Goal: Task Accomplishment & Management: Complete application form

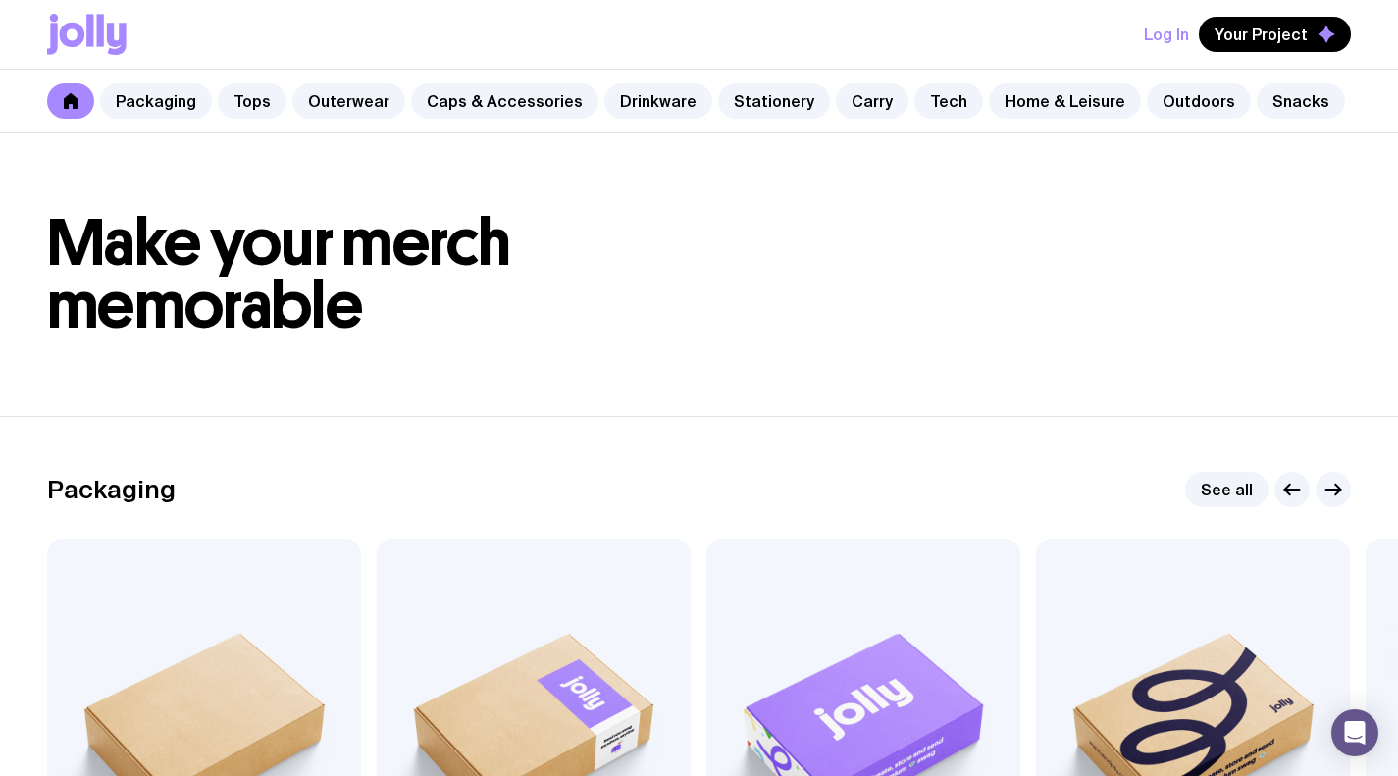
click at [325, 102] on link "Outerwear" at bounding box center [348, 100] width 113 height 35
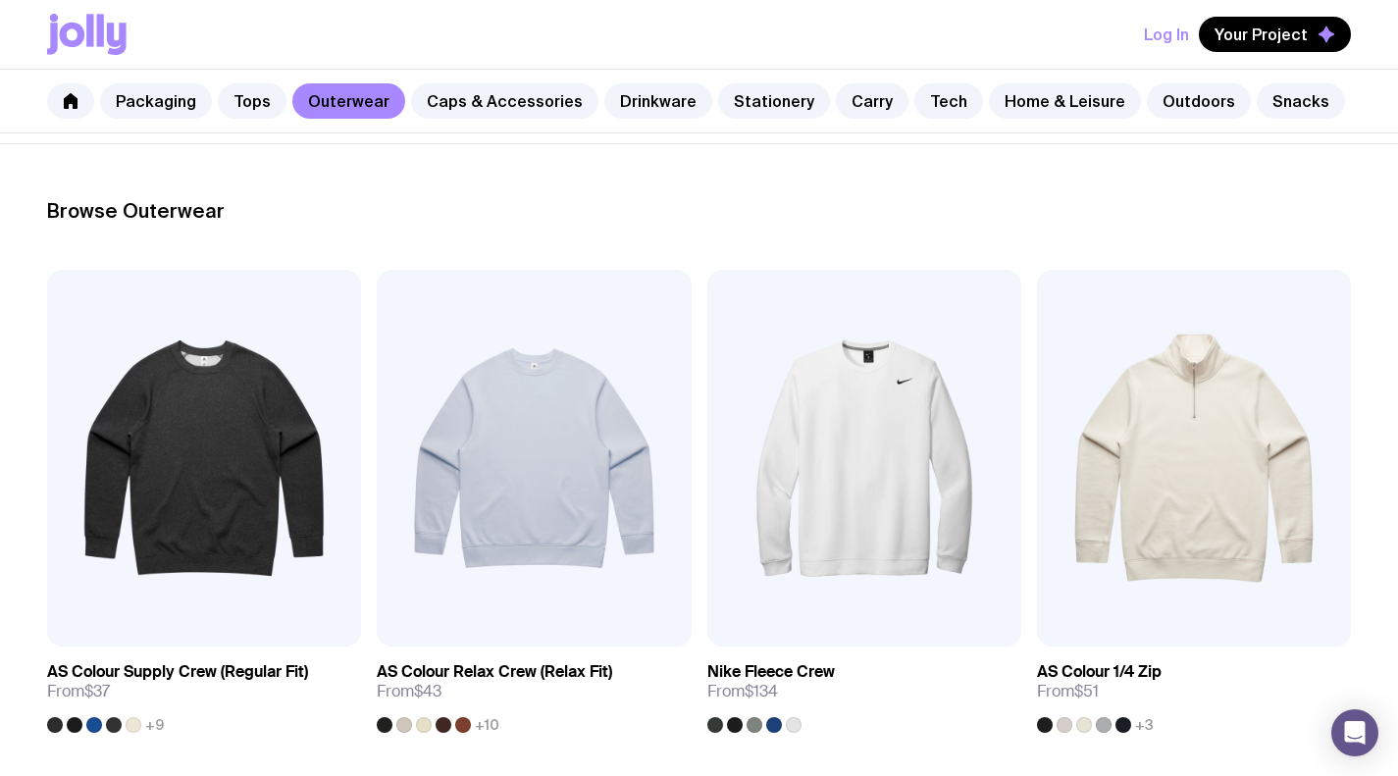
scroll to position [243, 0]
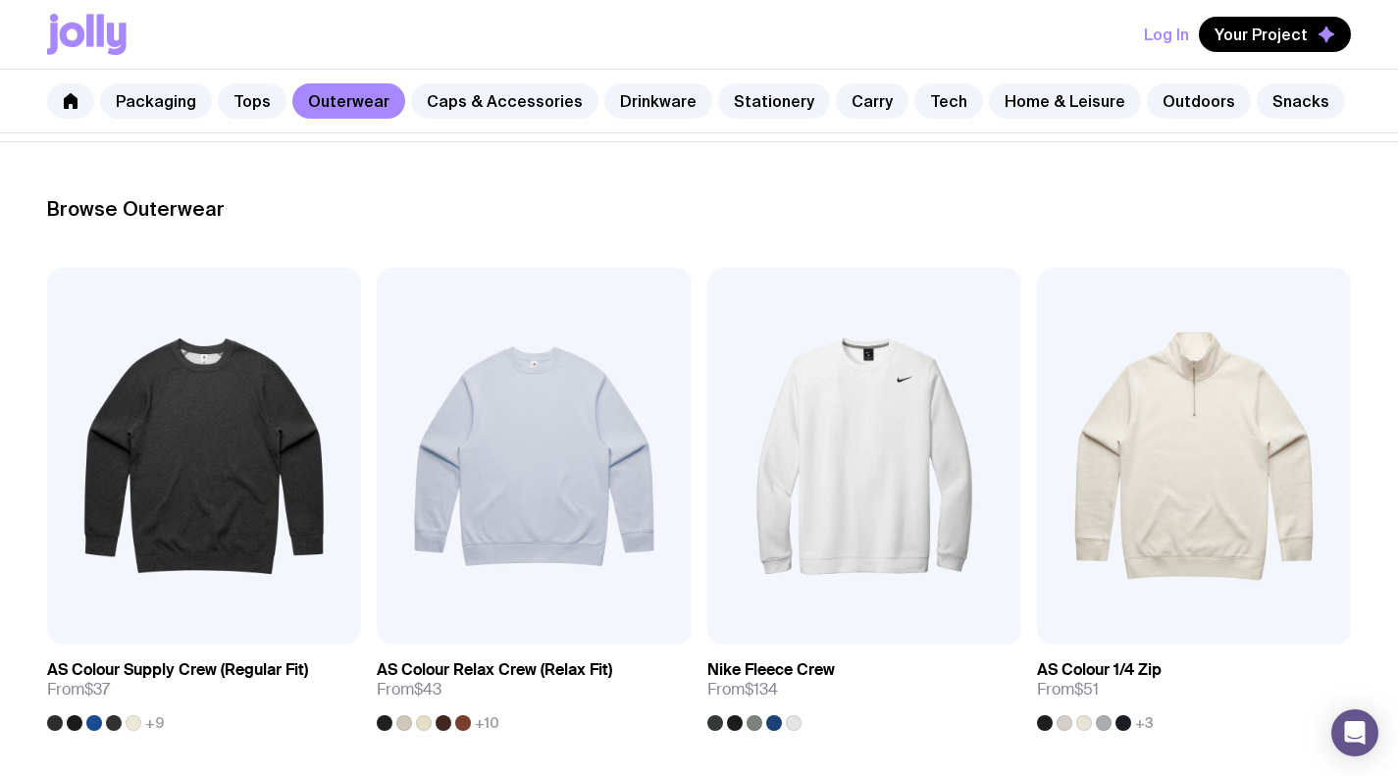
click at [464, 673] on h3 "AS Colour Relax Crew (Relax Fit)" at bounding box center [495, 670] width 236 height 20
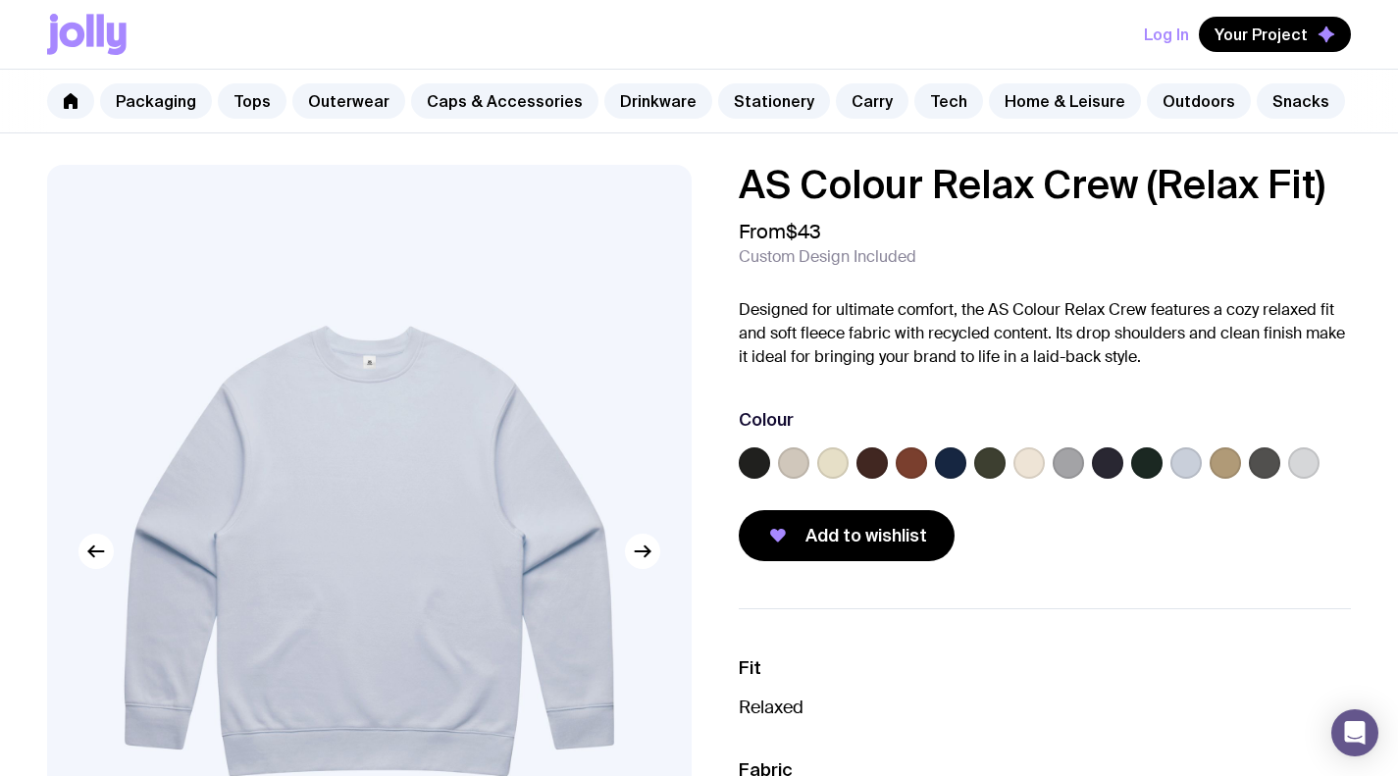
click at [244, 100] on link "Tops" at bounding box center [252, 100] width 69 height 35
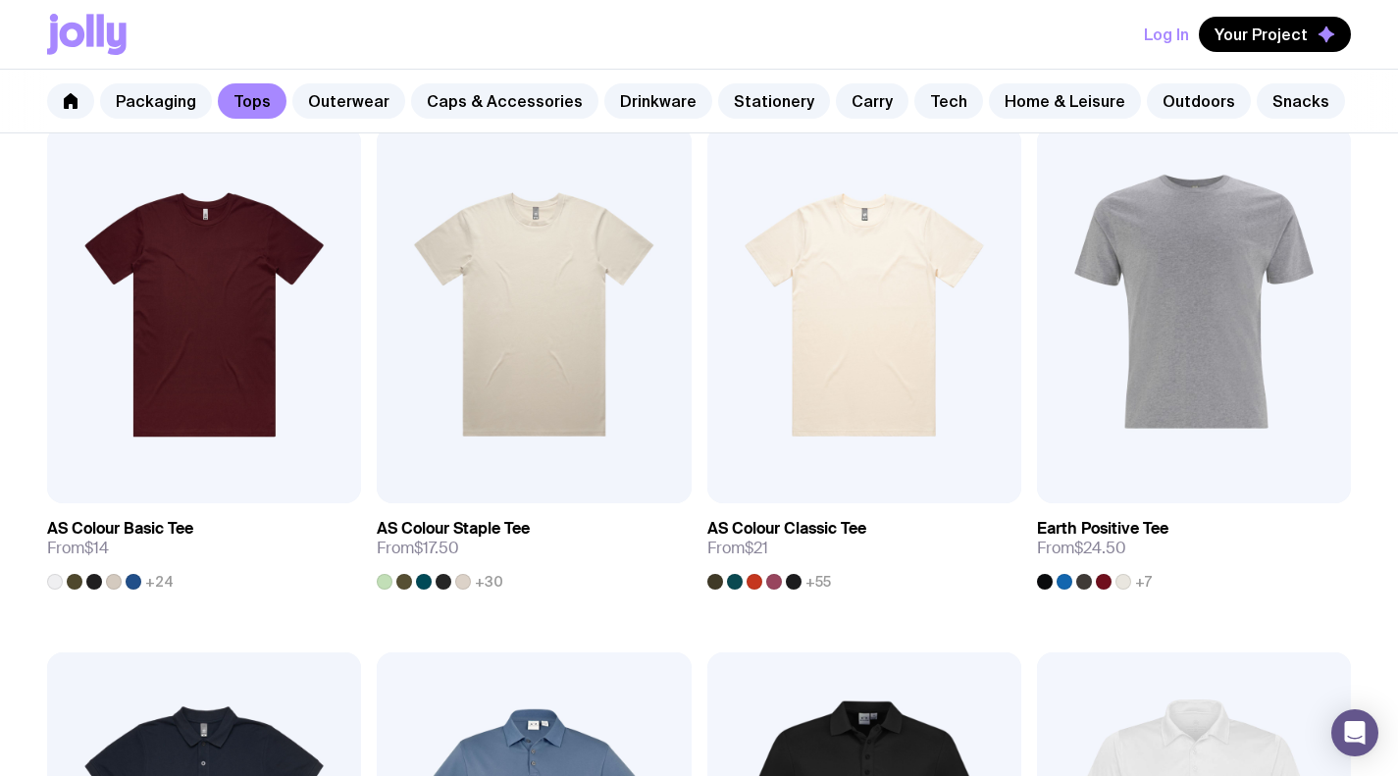
scroll to position [357, 0]
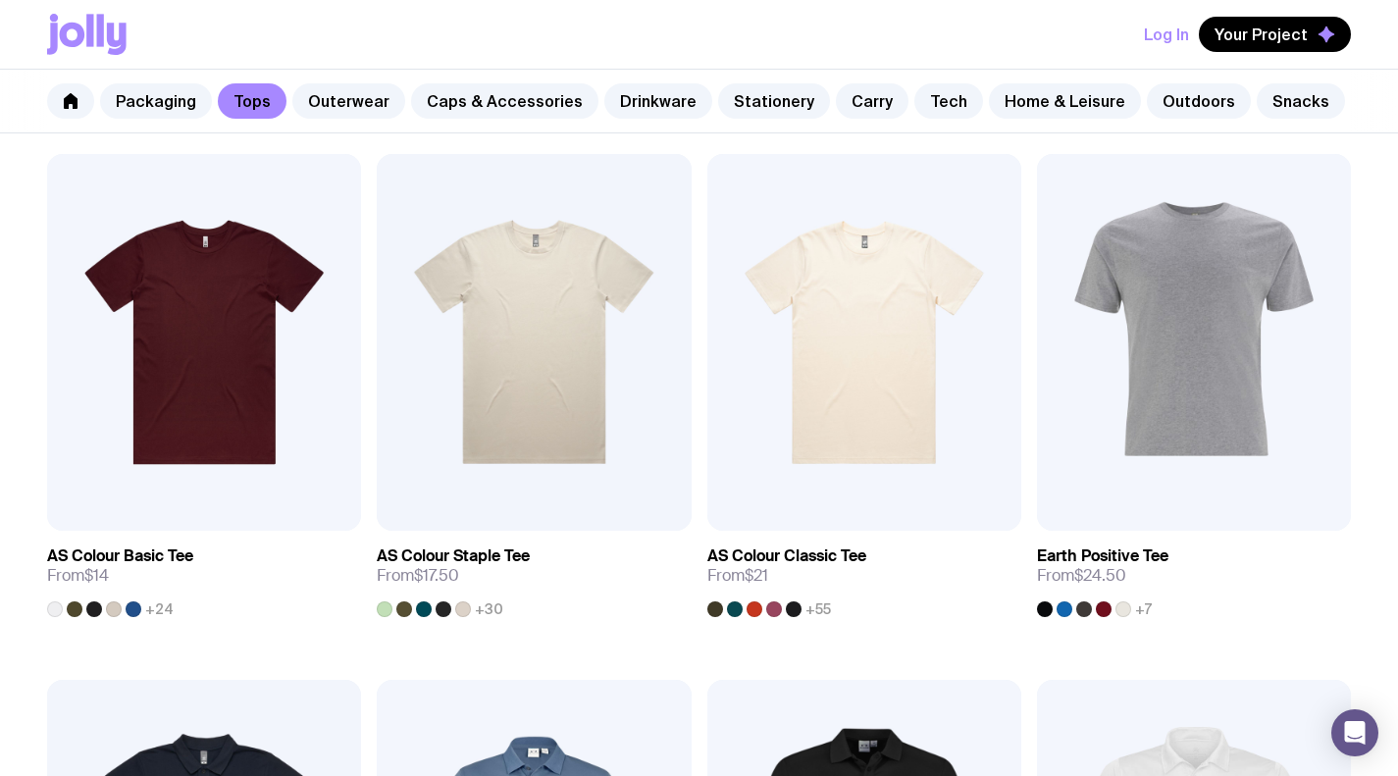
click at [343, 87] on link "Outerwear" at bounding box center [348, 100] width 113 height 35
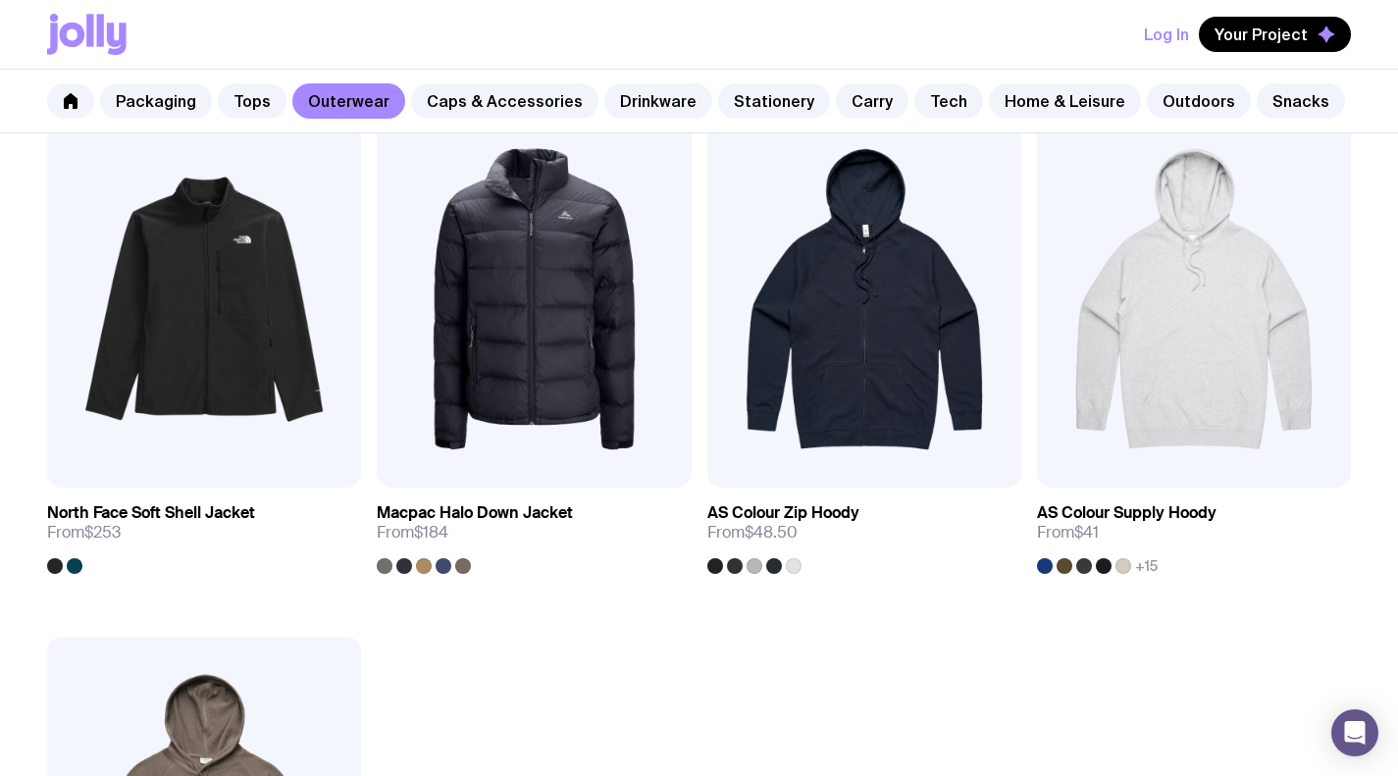
scroll to position [2506, 0]
click at [1180, 324] on img at bounding box center [1194, 298] width 314 height 377
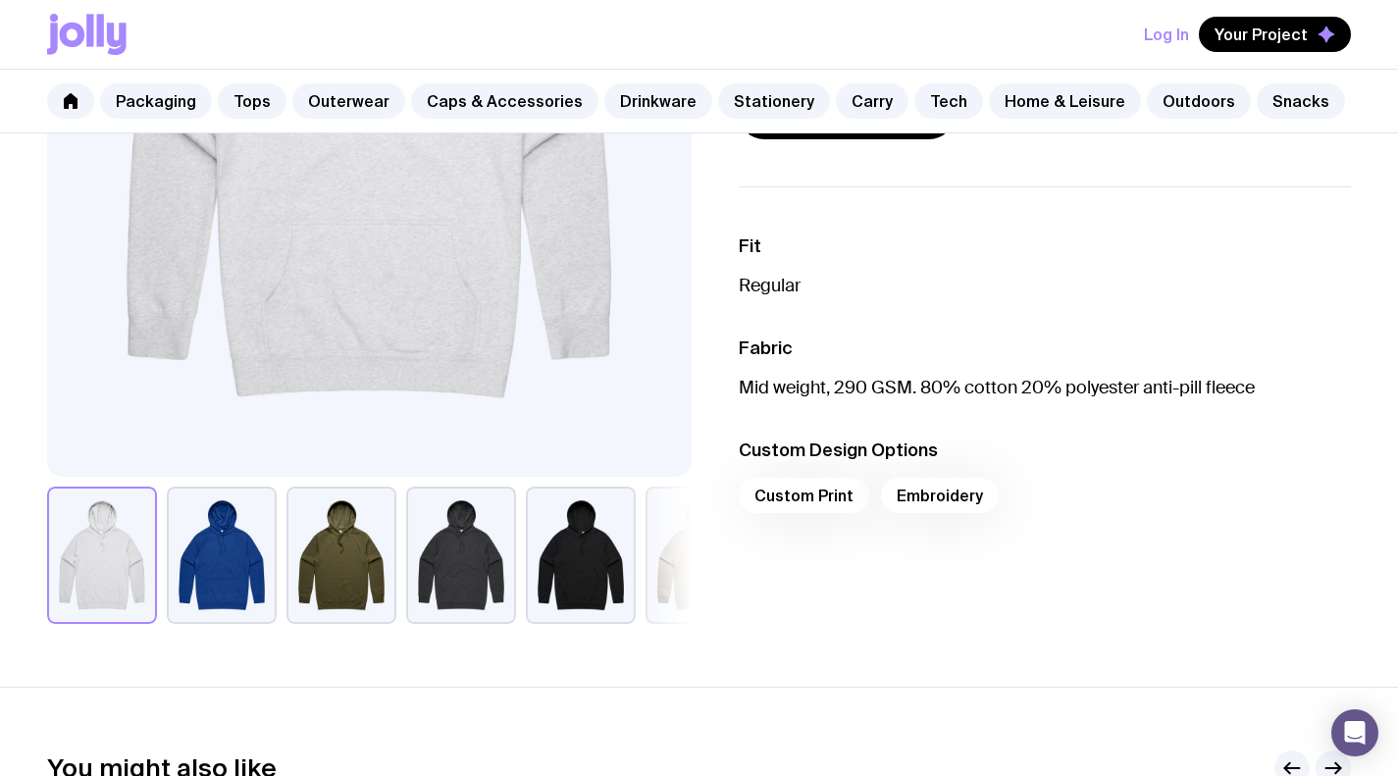
scroll to position [462, 0]
click at [810, 498] on div "Custom Print Embroidery" at bounding box center [1045, 500] width 613 height 47
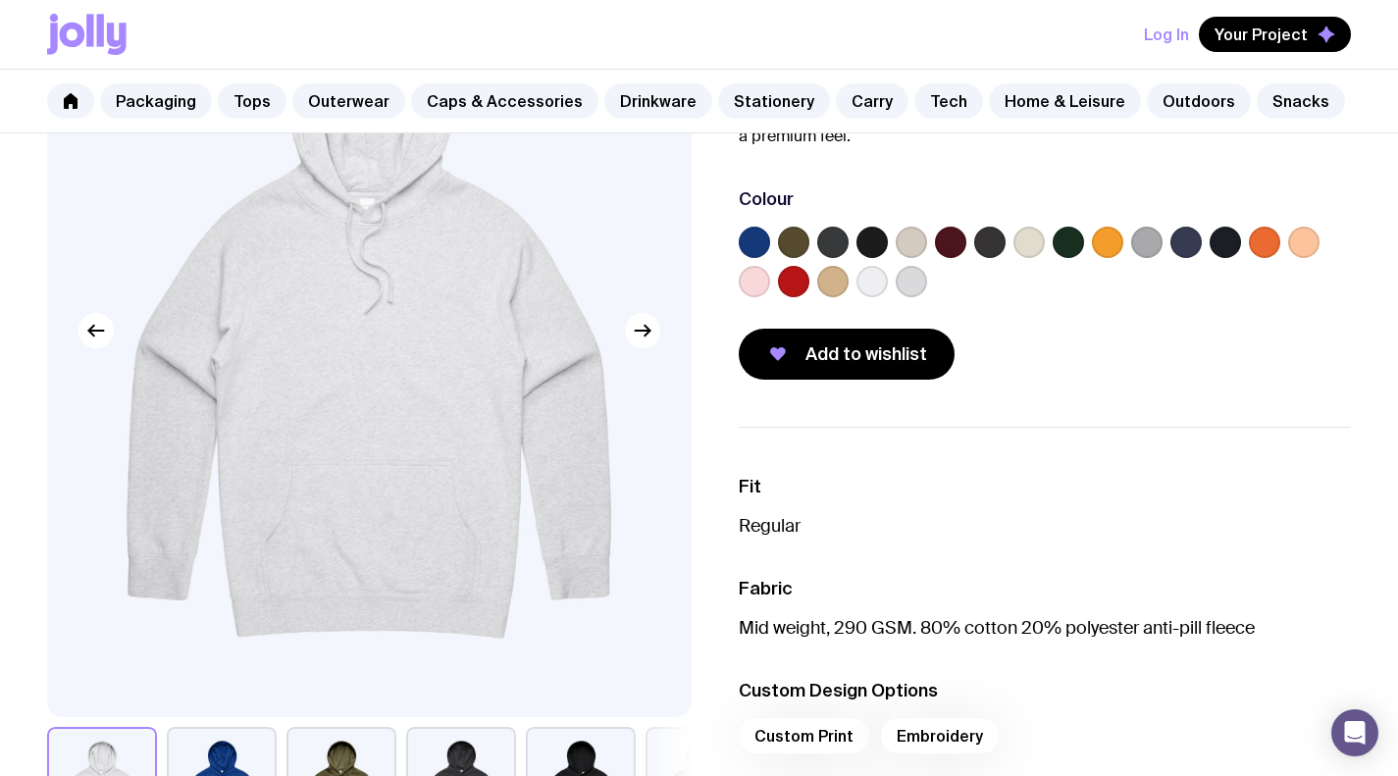
scroll to position [204, 0]
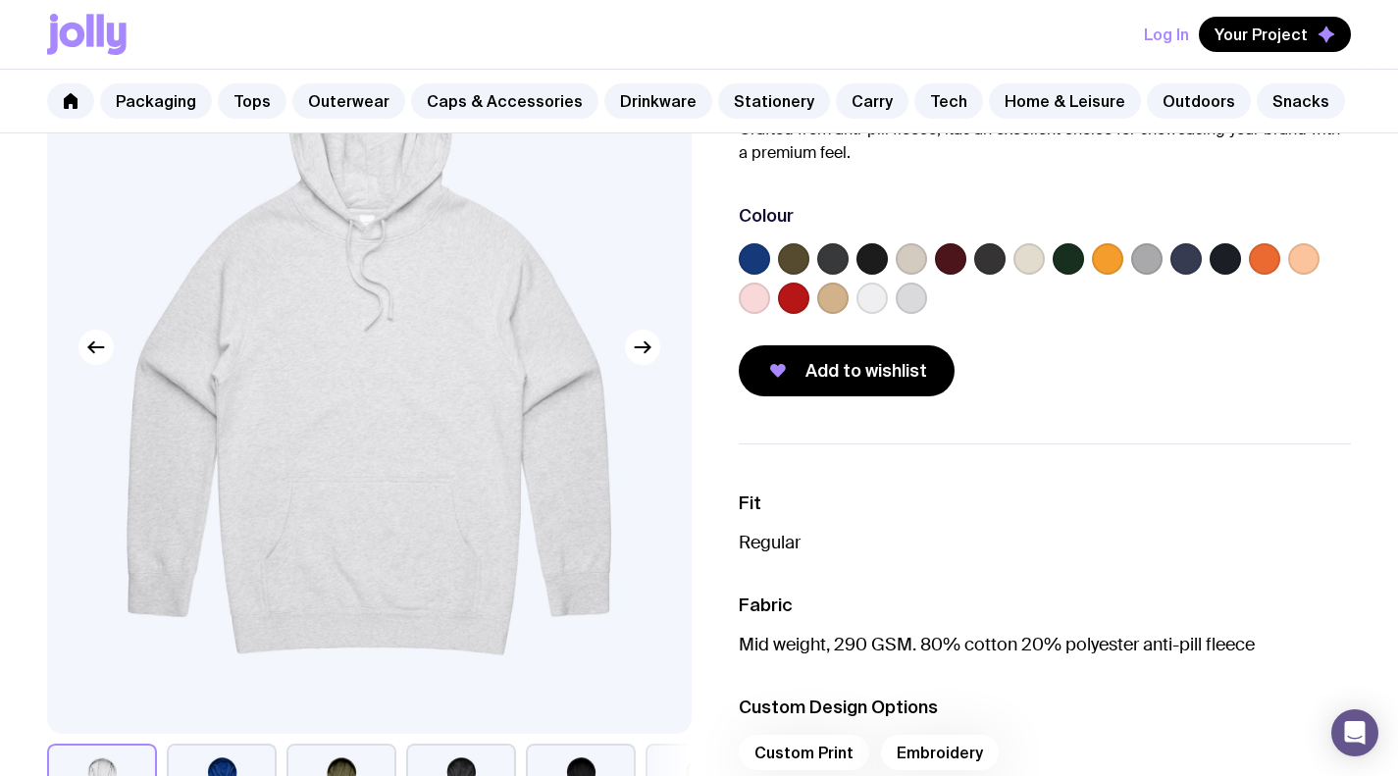
click at [792, 292] on label at bounding box center [793, 298] width 31 height 31
click at [0, 0] on input "radio" at bounding box center [0, 0] width 0 height 0
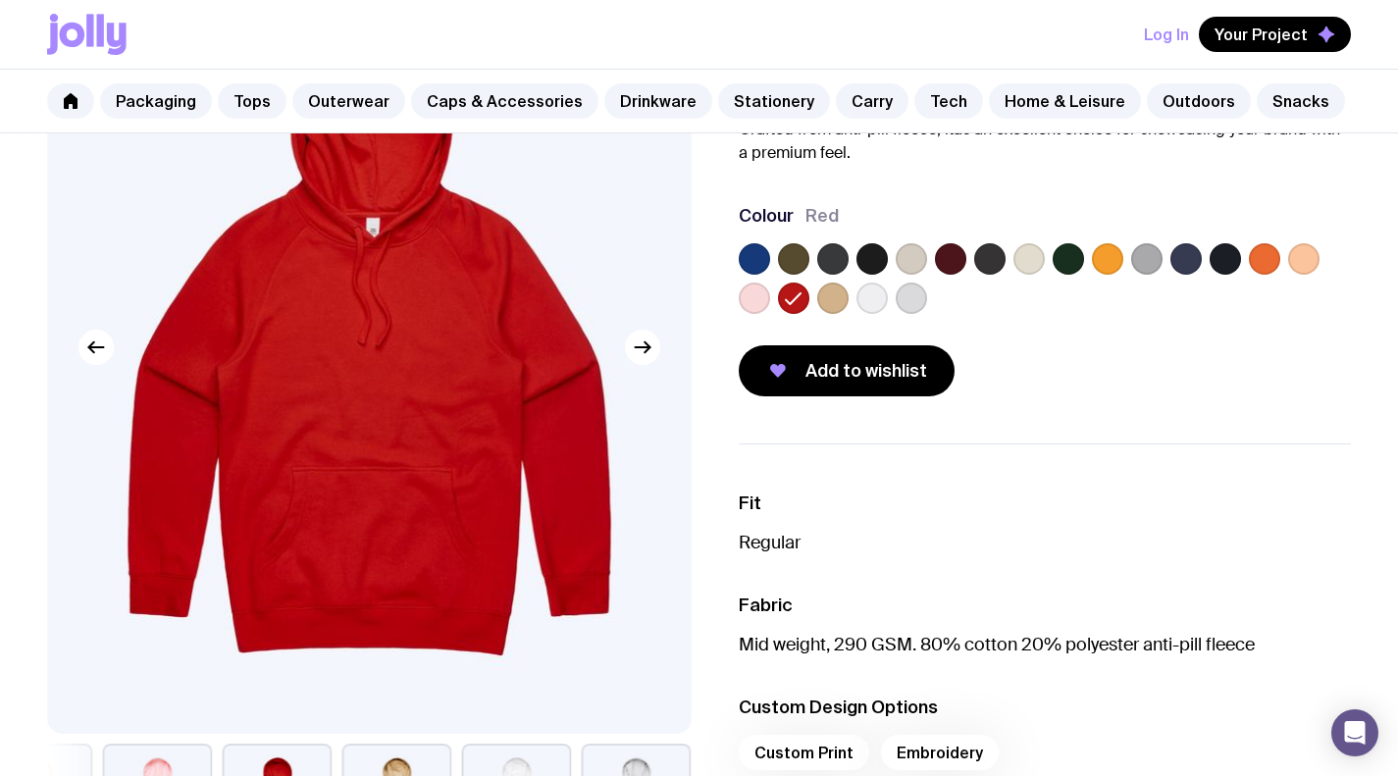
click at [874, 368] on span "Add to wishlist" at bounding box center [867, 371] width 122 height 24
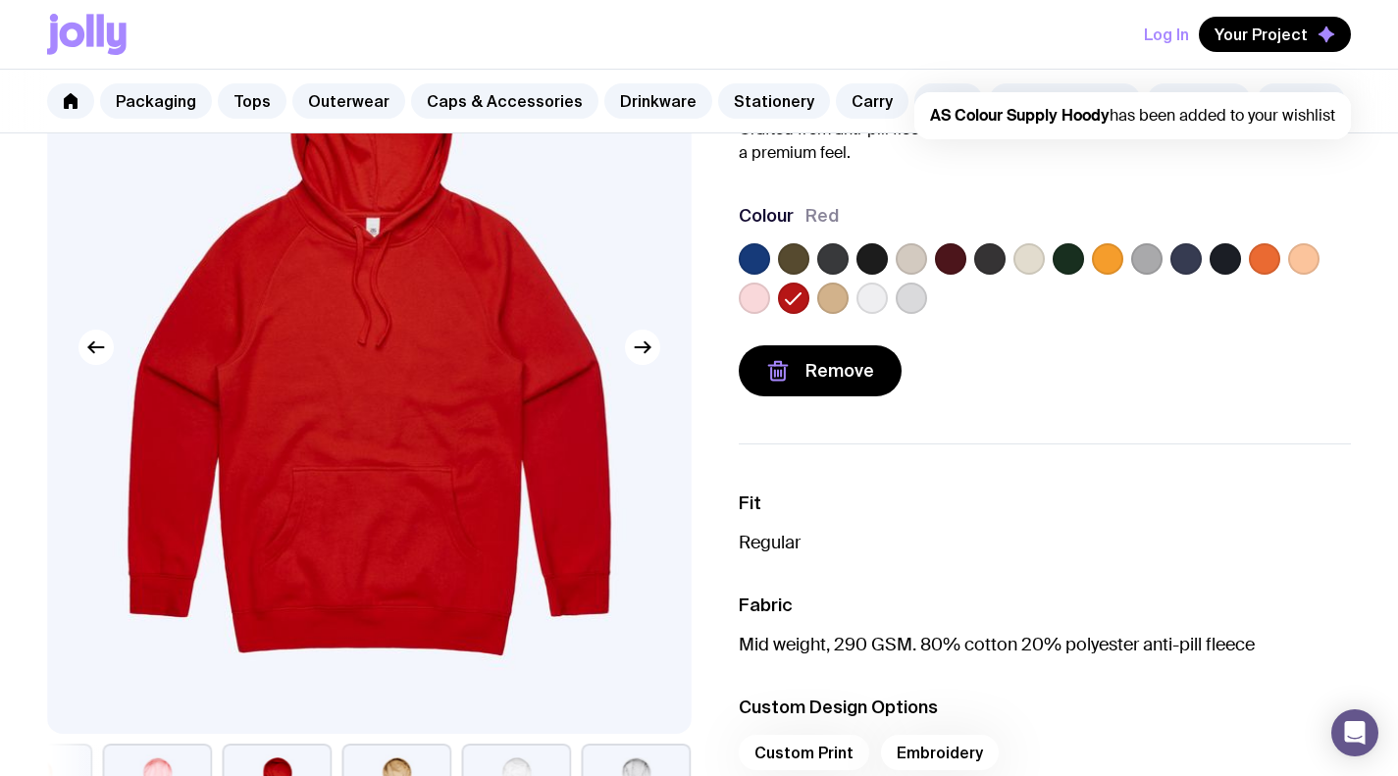
scroll to position [0, 0]
click at [1270, 29] on span "Your Project" at bounding box center [1261, 35] width 93 height 20
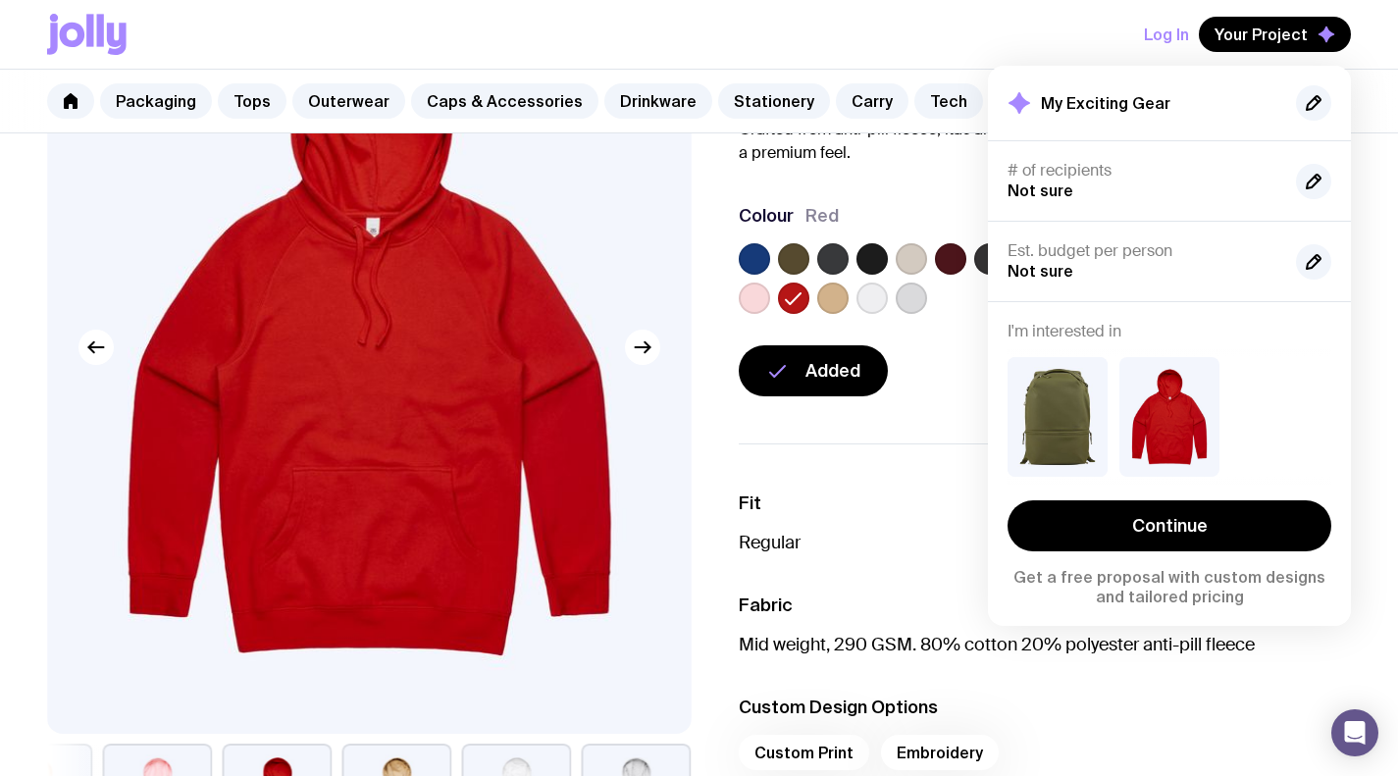
click at [1159, 521] on link "Continue" at bounding box center [1170, 525] width 324 height 51
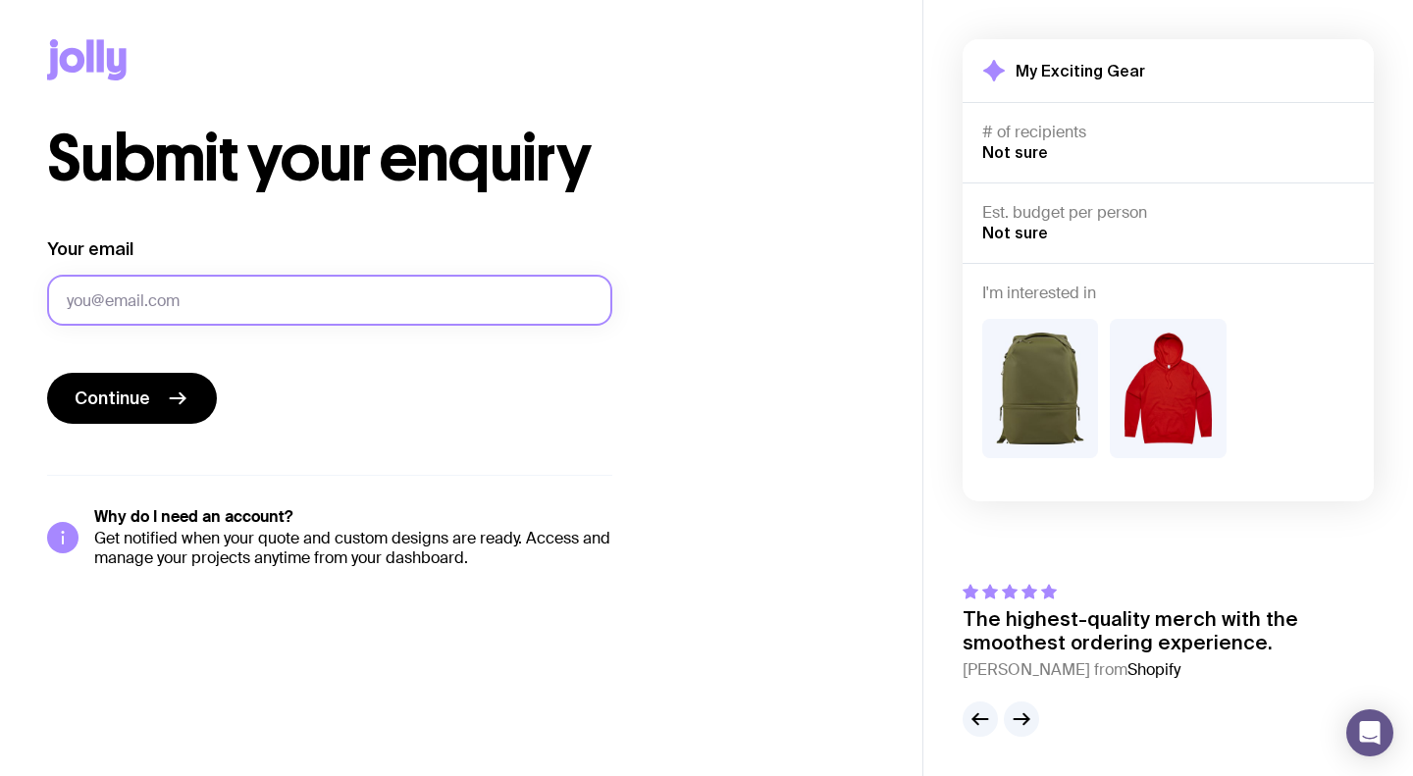
click at [266, 301] on input "Your email" at bounding box center [329, 300] width 565 height 51
type input "[PERSON_NAME][EMAIL_ADDRESS][DOMAIN_NAME]"
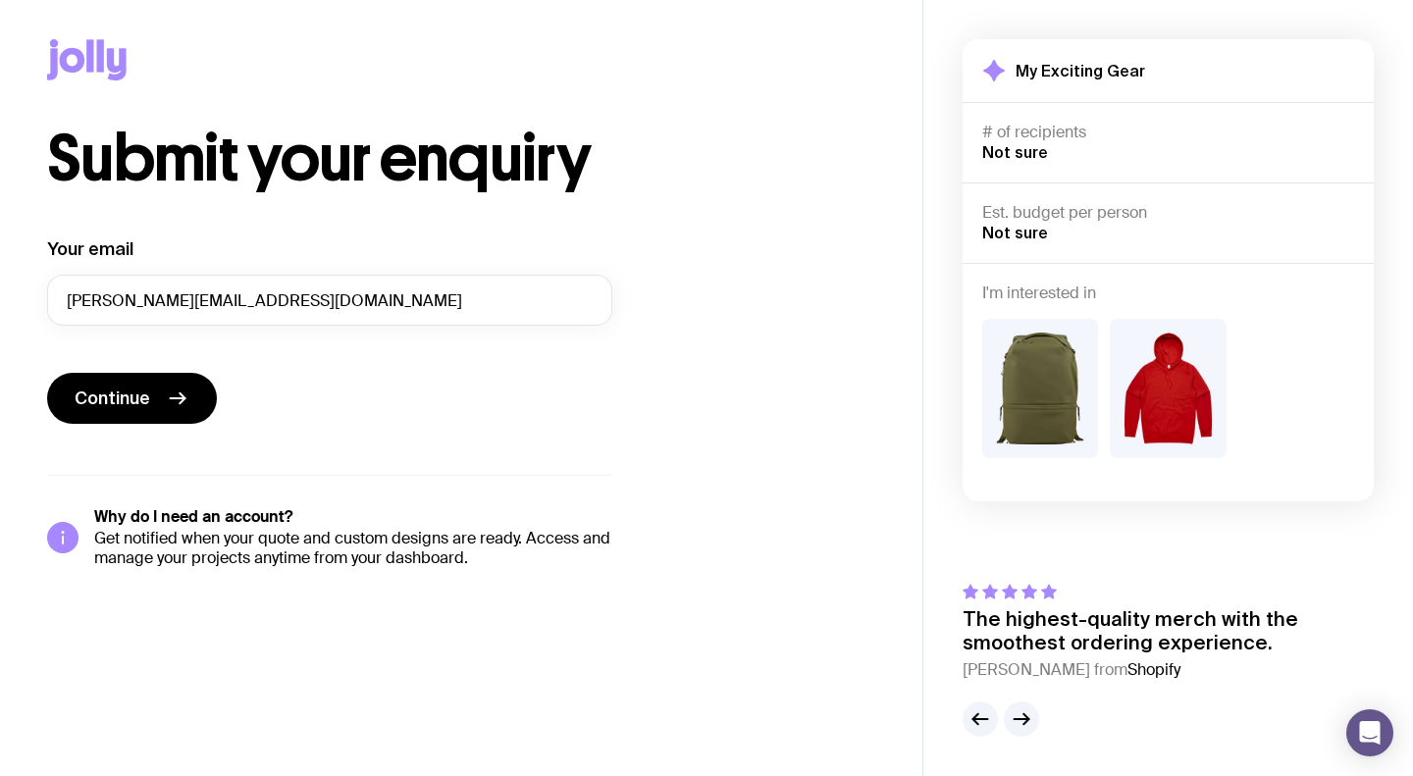
click at [238, 360] on form "Your email [PERSON_NAME][EMAIL_ADDRESS][DOMAIN_NAME] Continue" at bounding box center [329, 332] width 565 height 190
click at [1052, 371] on img at bounding box center [1040, 388] width 116 height 139
